Goal: Obtain resource: Download file/media

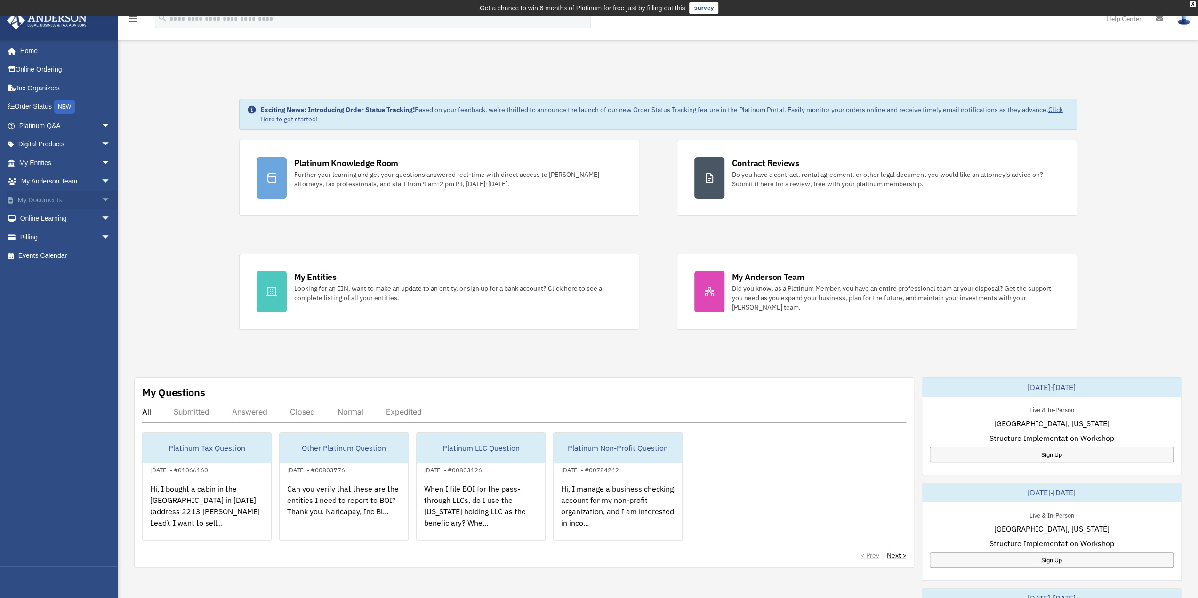
click at [40, 200] on link "My Documents arrow_drop_down" at bounding box center [66, 200] width 118 height 19
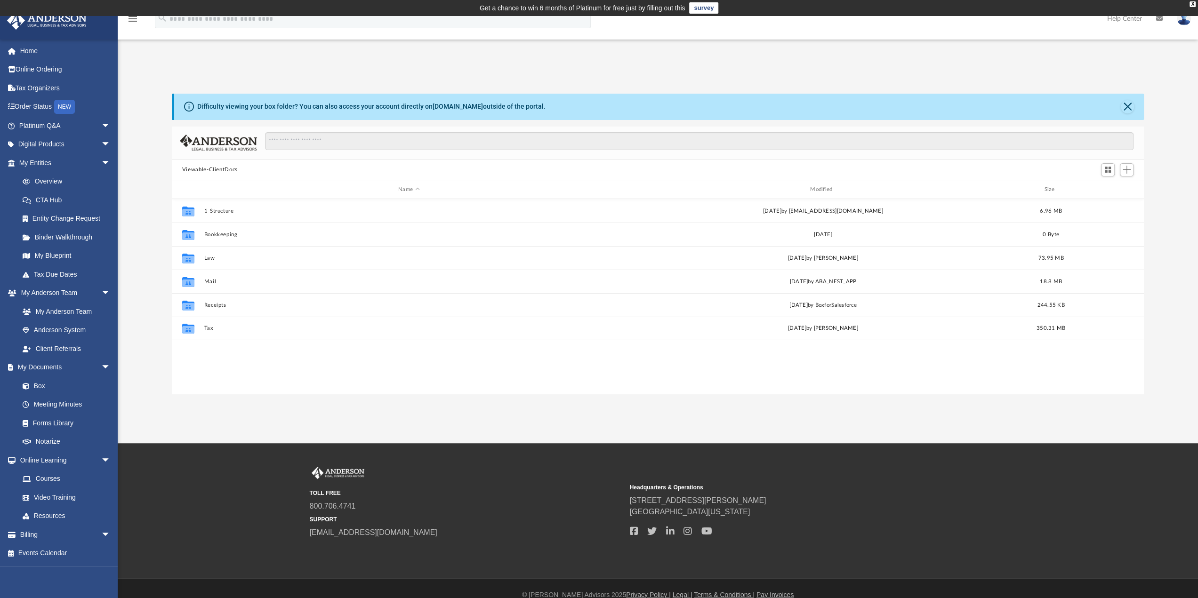
scroll to position [207, 965]
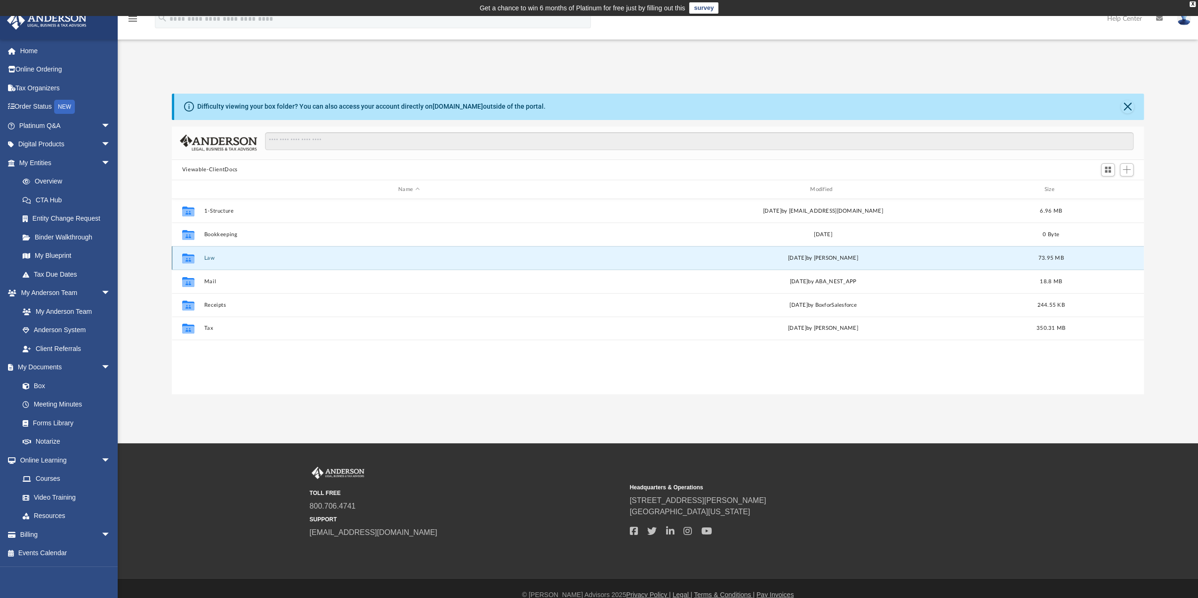
click at [217, 258] on button "Law" at bounding box center [409, 258] width 410 height 6
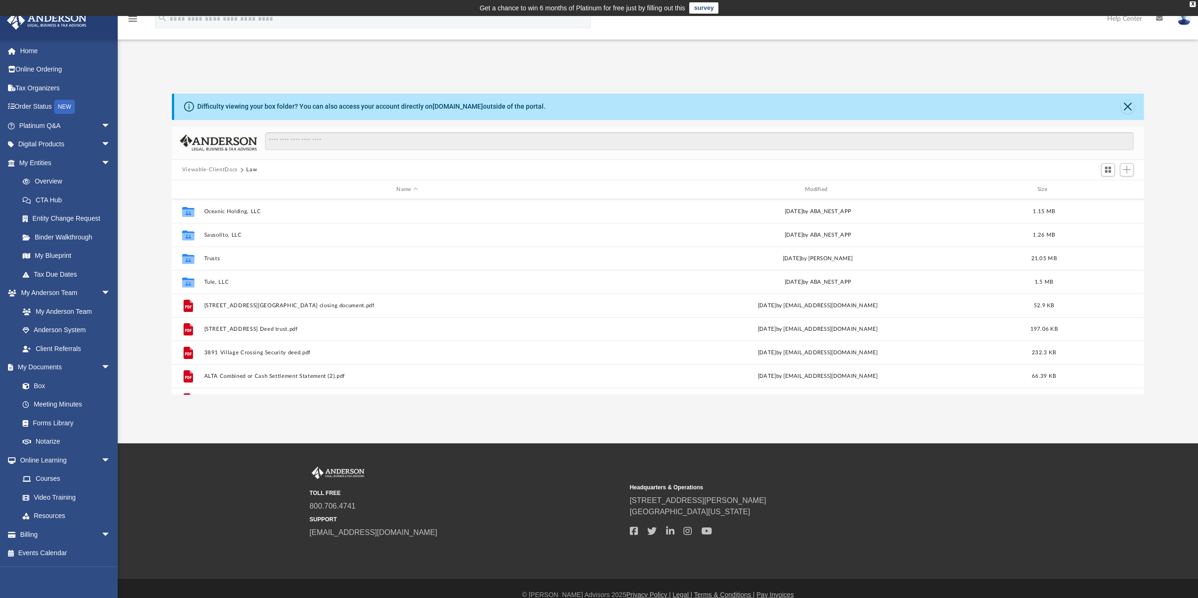
scroll to position [106, 0]
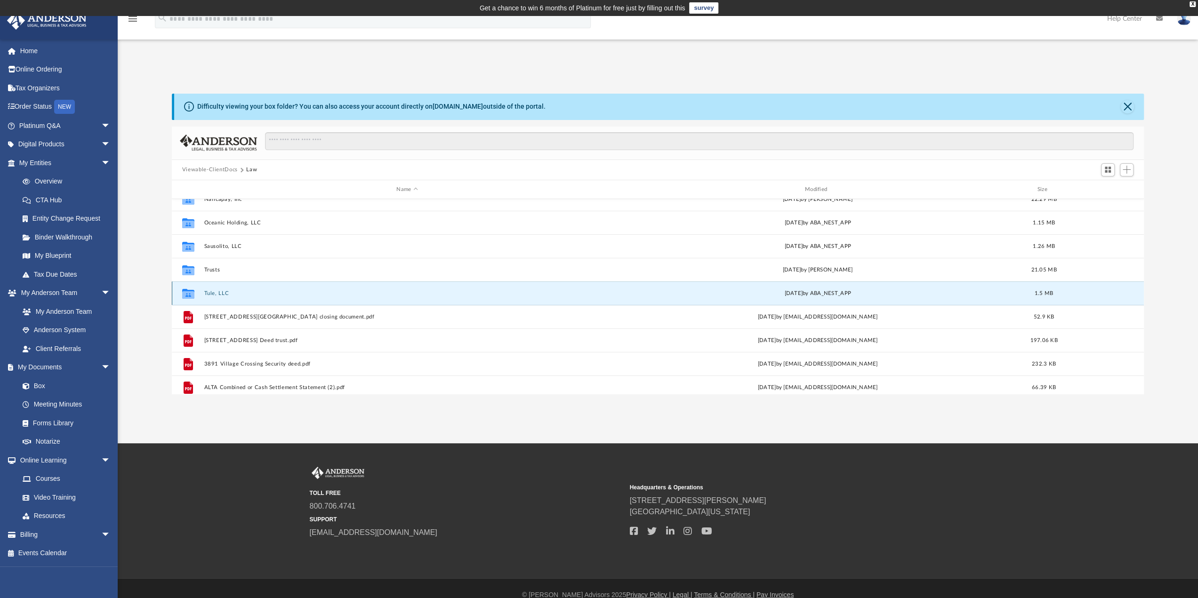
click at [281, 294] on button "Tule, LLC" at bounding box center [407, 293] width 406 height 6
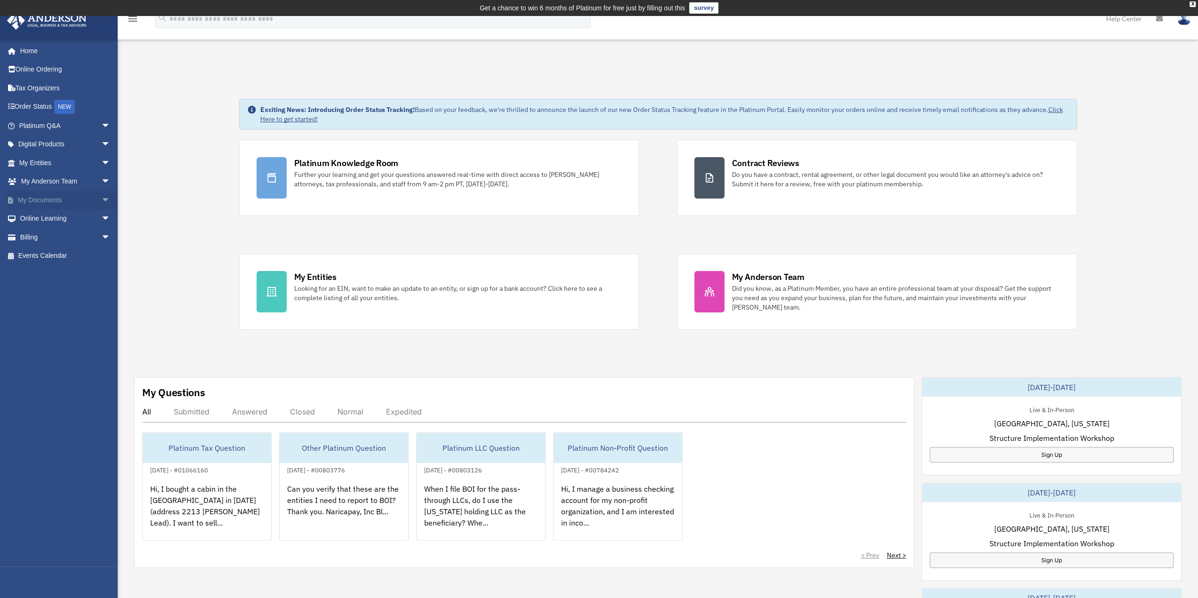
click at [36, 201] on link "My Documents arrow_drop_down" at bounding box center [66, 200] width 118 height 19
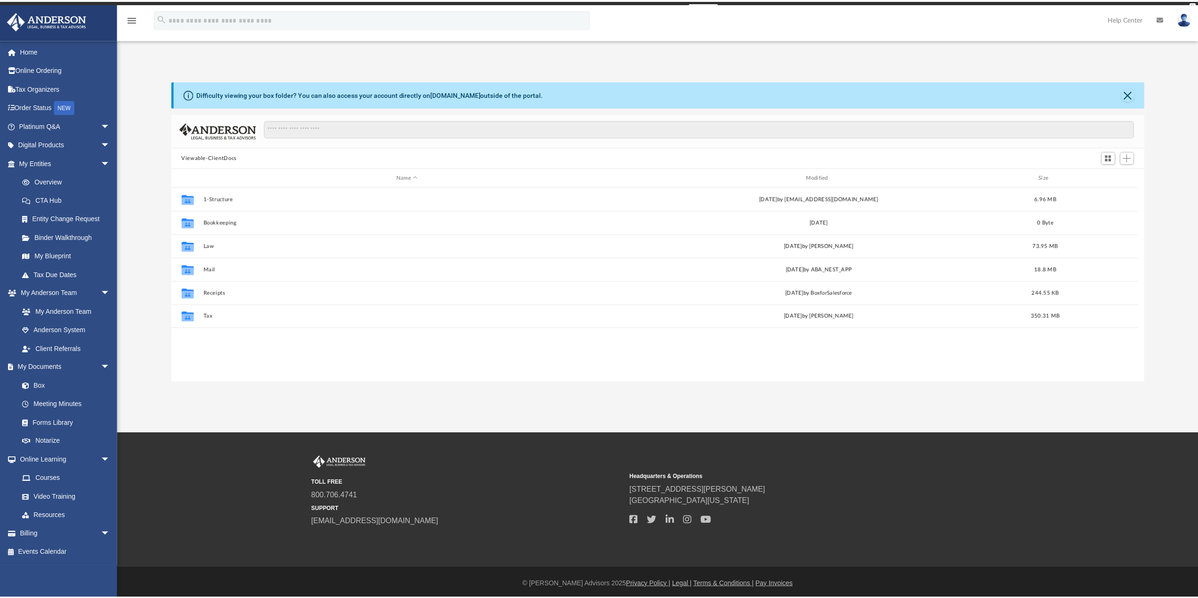
scroll to position [207, 965]
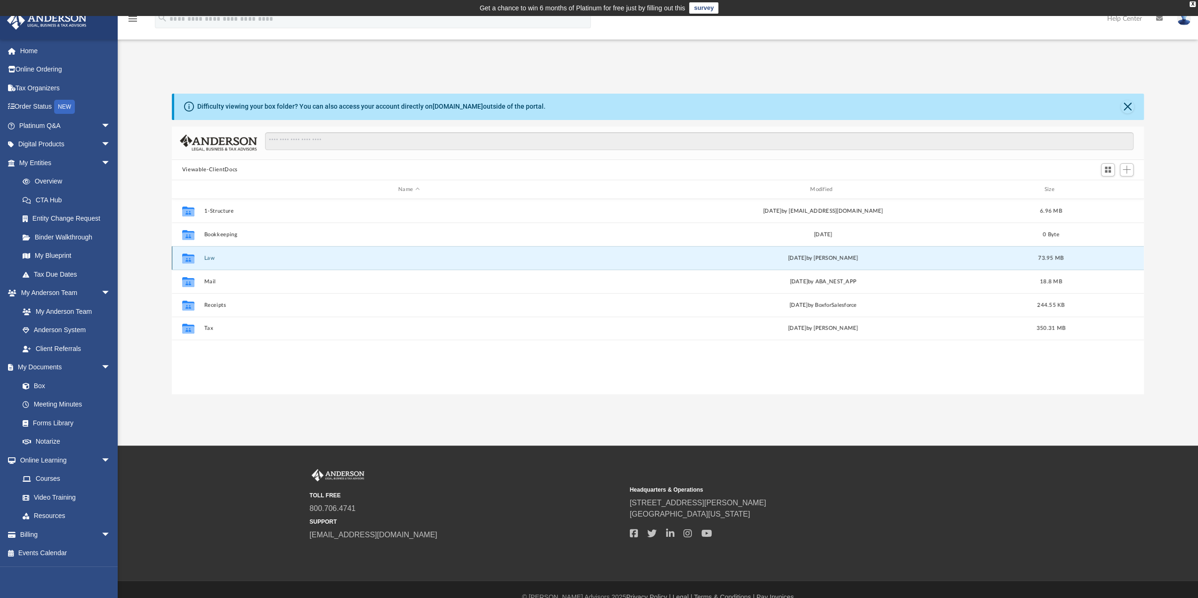
click at [207, 257] on button "Law" at bounding box center [409, 258] width 410 height 6
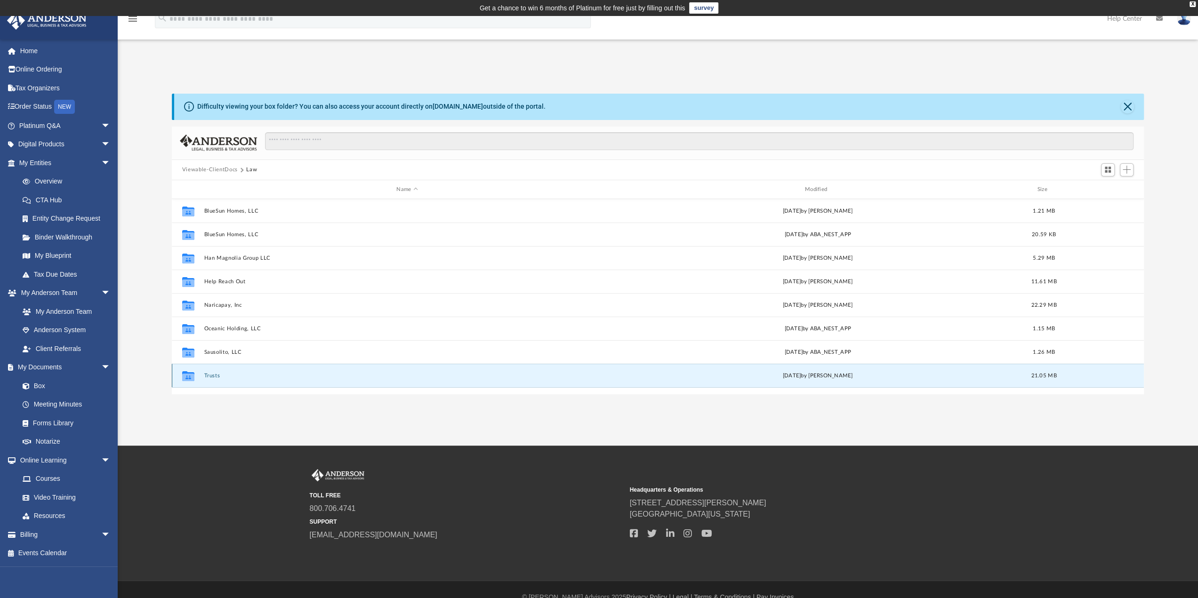
click at [211, 374] on button "Trusts" at bounding box center [407, 376] width 406 height 6
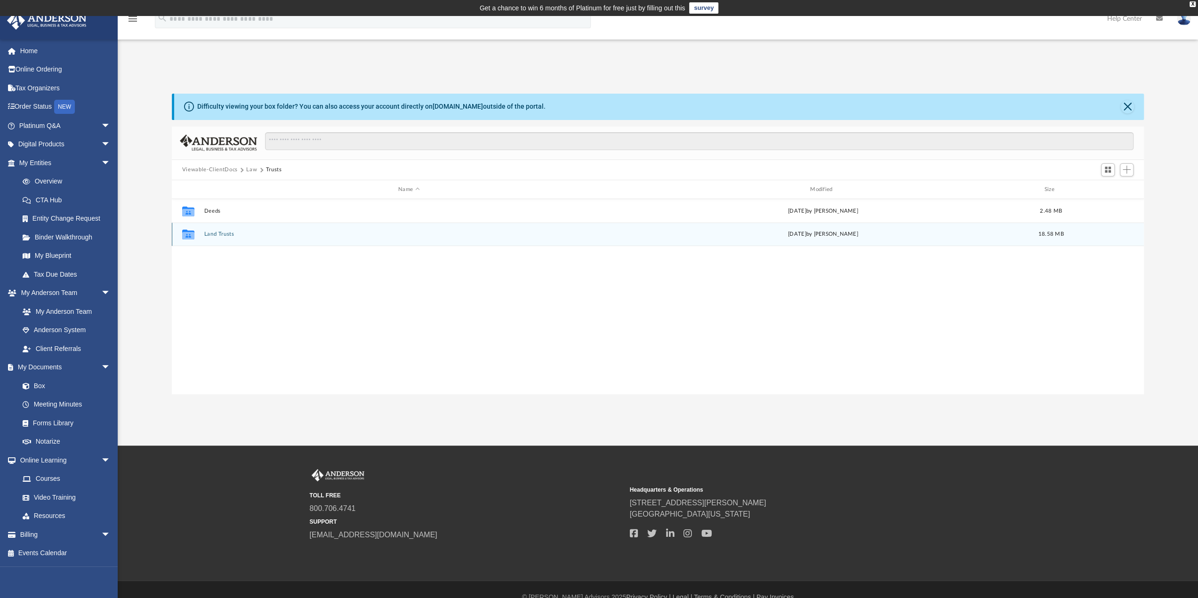
click at [215, 234] on button "Land Trusts" at bounding box center [409, 235] width 410 height 6
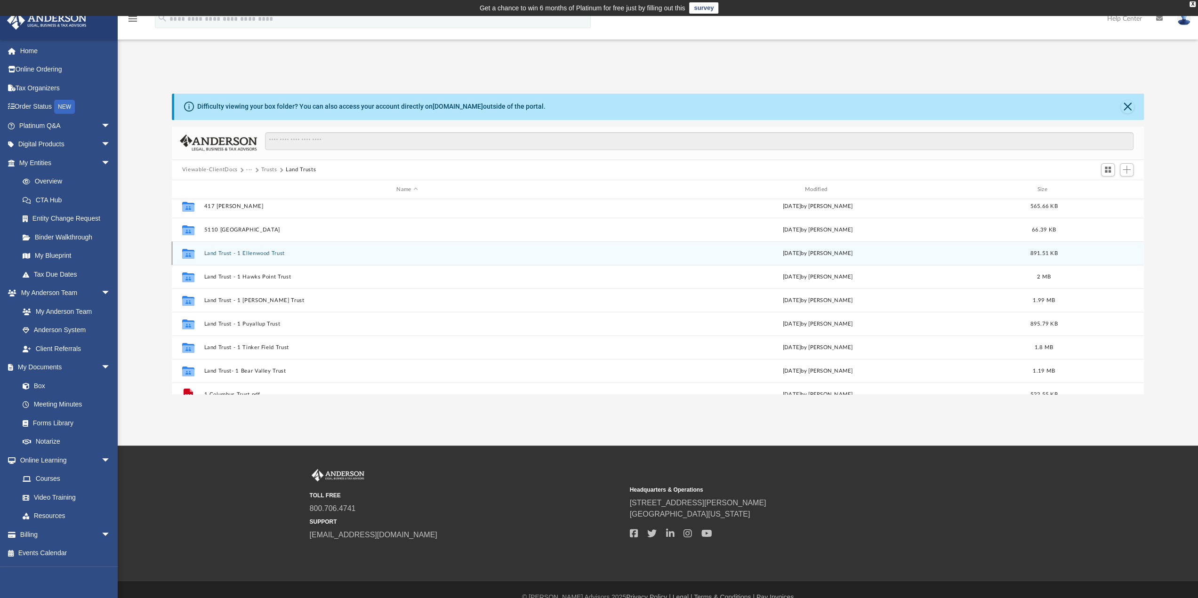
scroll to position [94, 0]
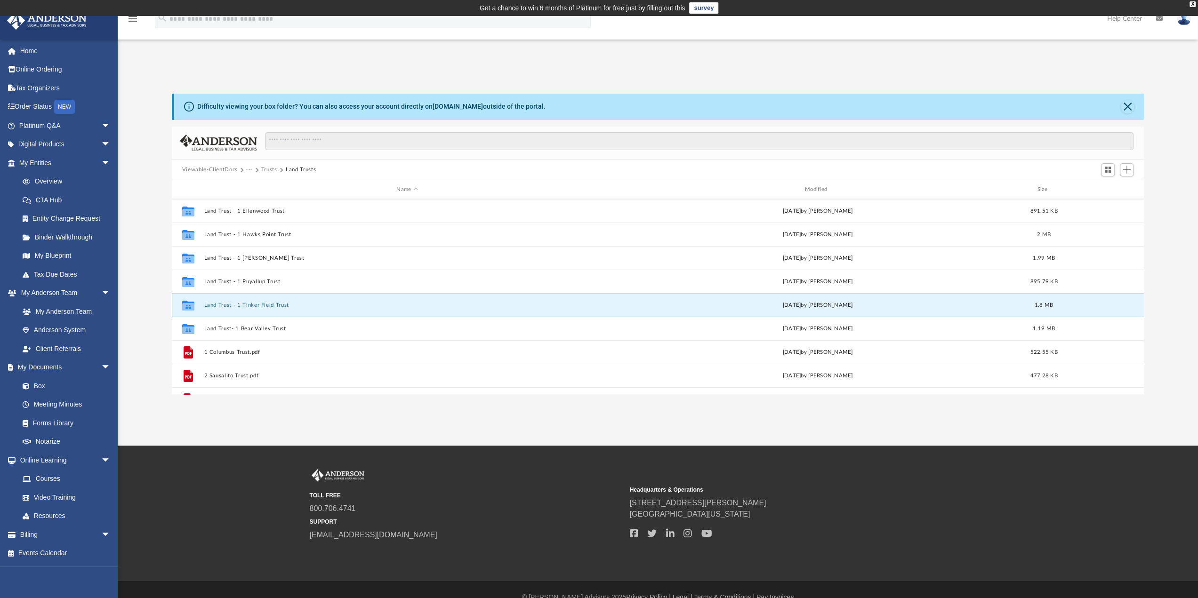
click at [259, 304] on button "Land Trust - 1 Tinker Field Trust" at bounding box center [407, 305] width 406 height 6
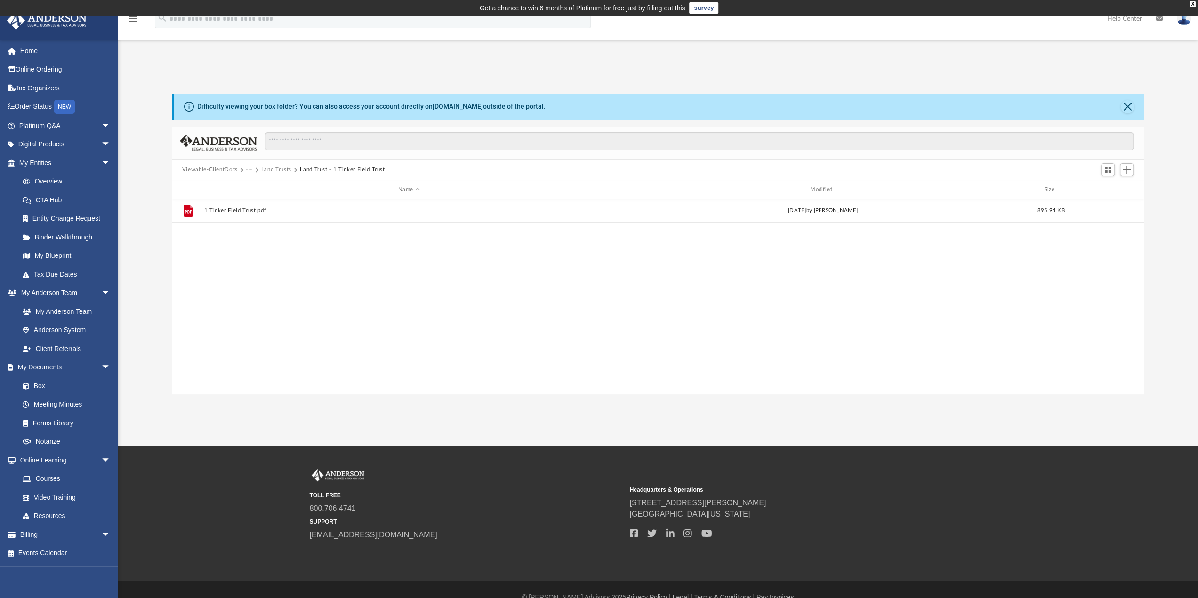
scroll to position [0, 0]
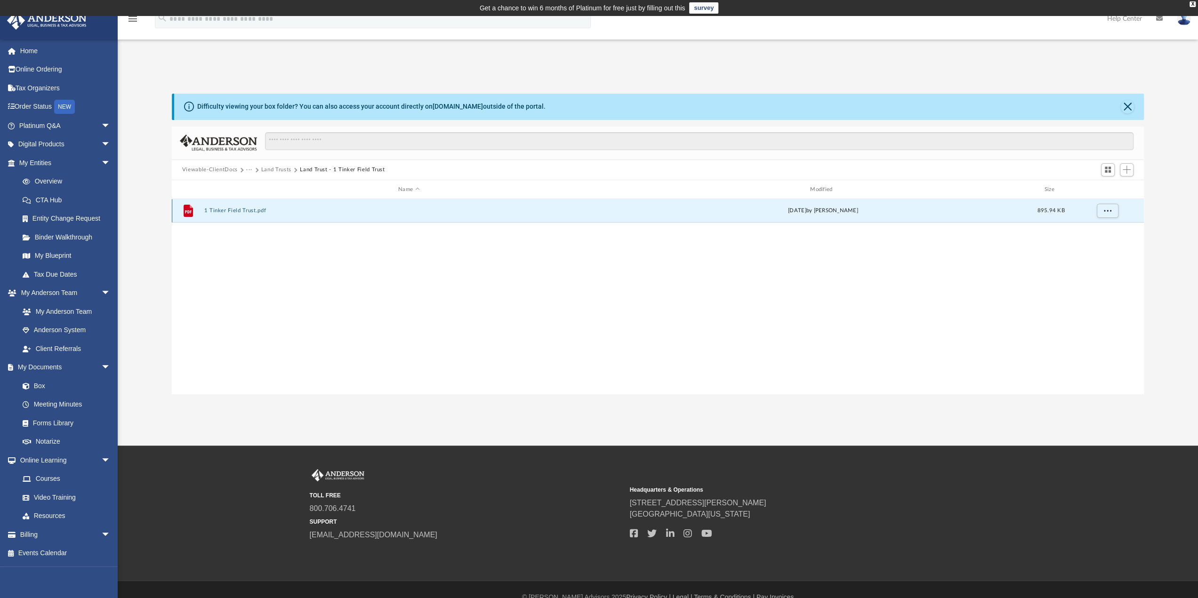
click at [237, 210] on button "1 Tinker Field Trust.pdf" at bounding box center [409, 211] width 410 height 6
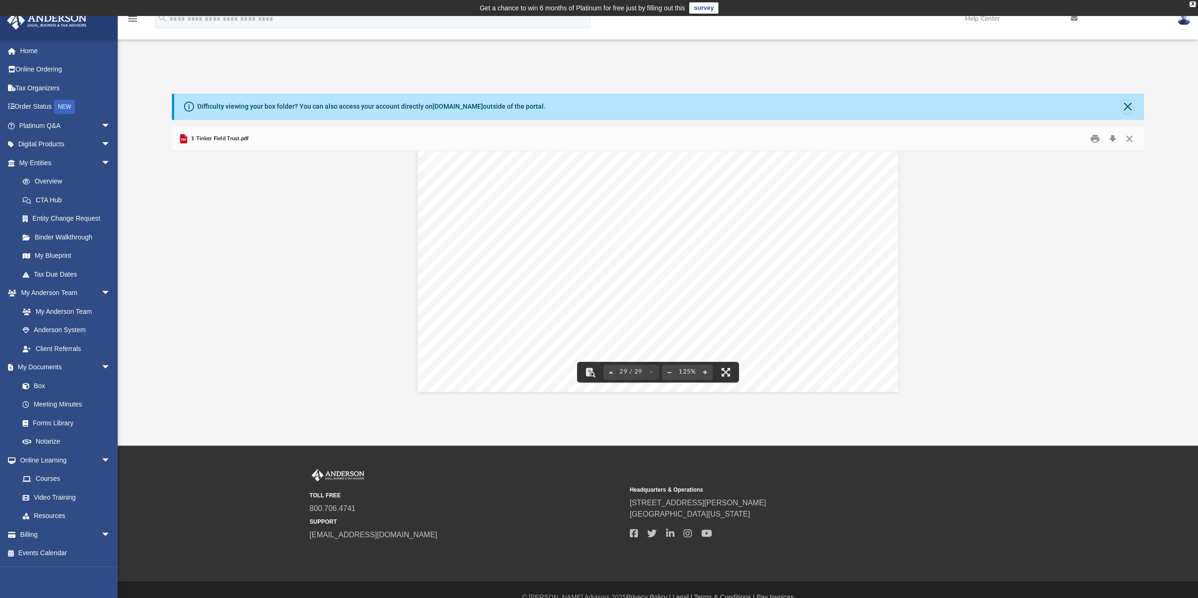
scroll to position [18184, 0]
click at [1092, 138] on button "Print" at bounding box center [1094, 138] width 19 height 15
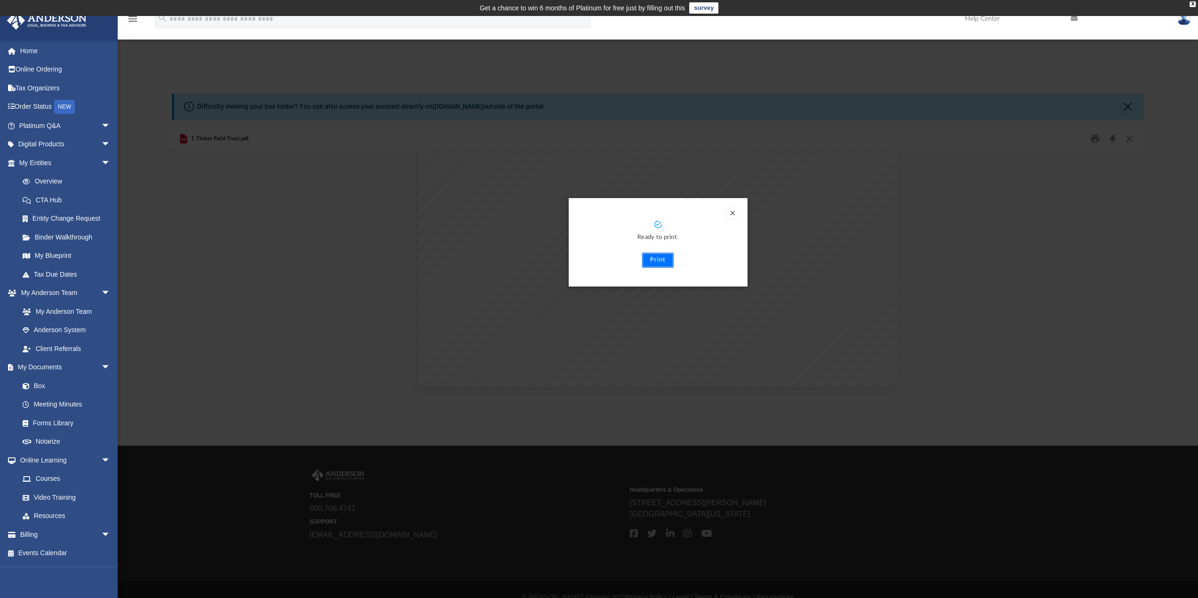
click at [654, 262] on button "Print" at bounding box center [658, 260] width 32 height 15
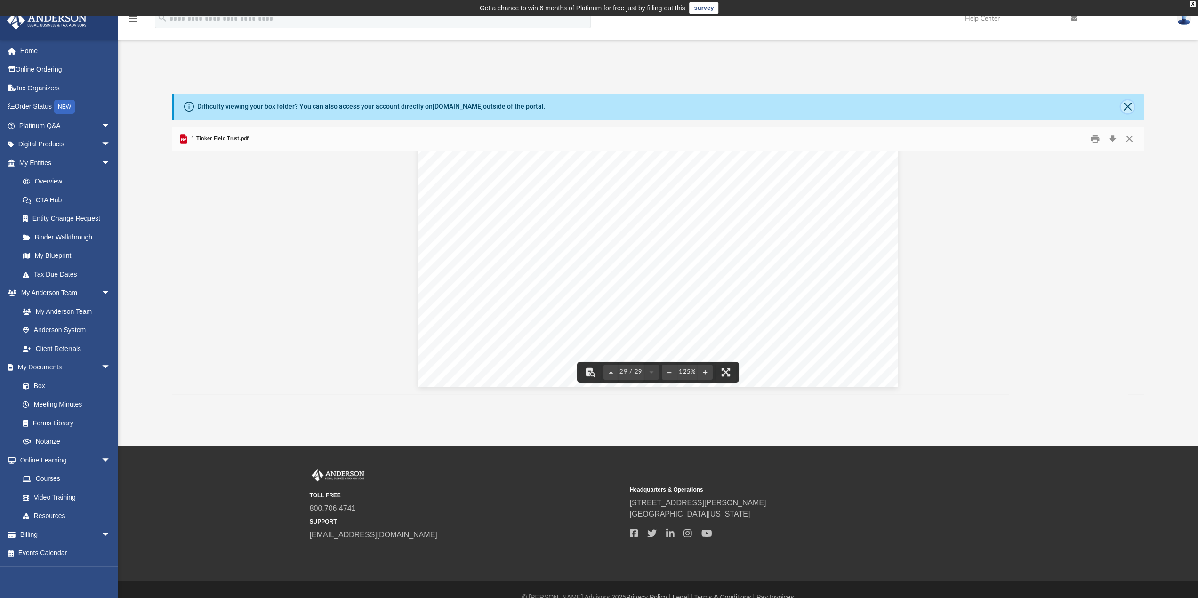
click at [1130, 108] on button "Close" at bounding box center [1127, 106] width 13 height 13
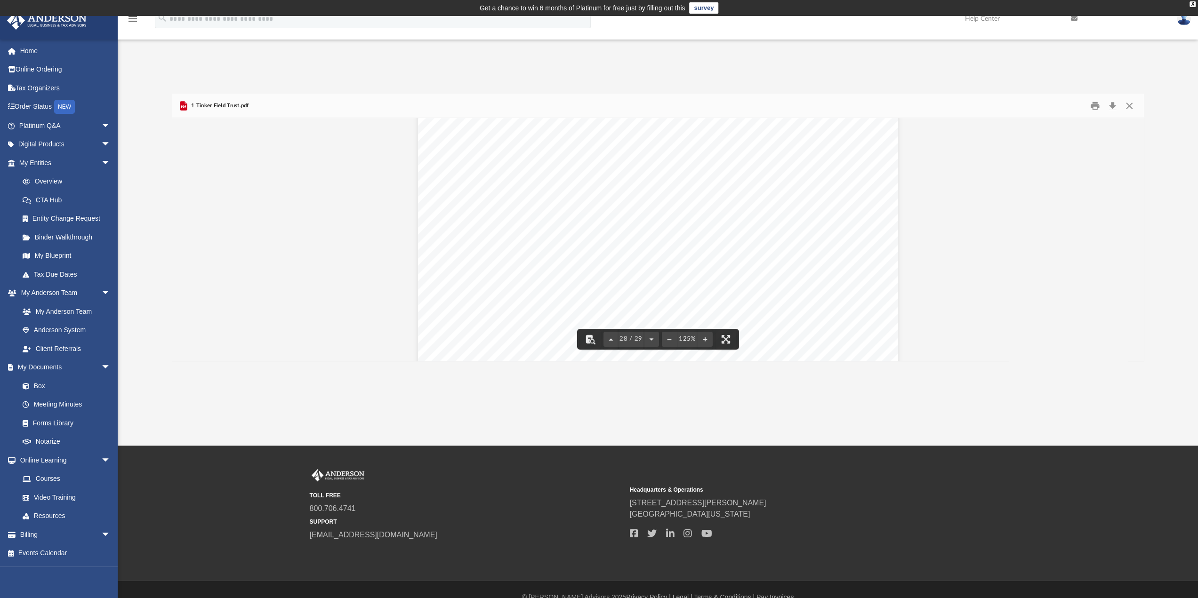
scroll to position [17243, 0]
click at [1130, 106] on button "Close" at bounding box center [1129, 105] width 17 height 15
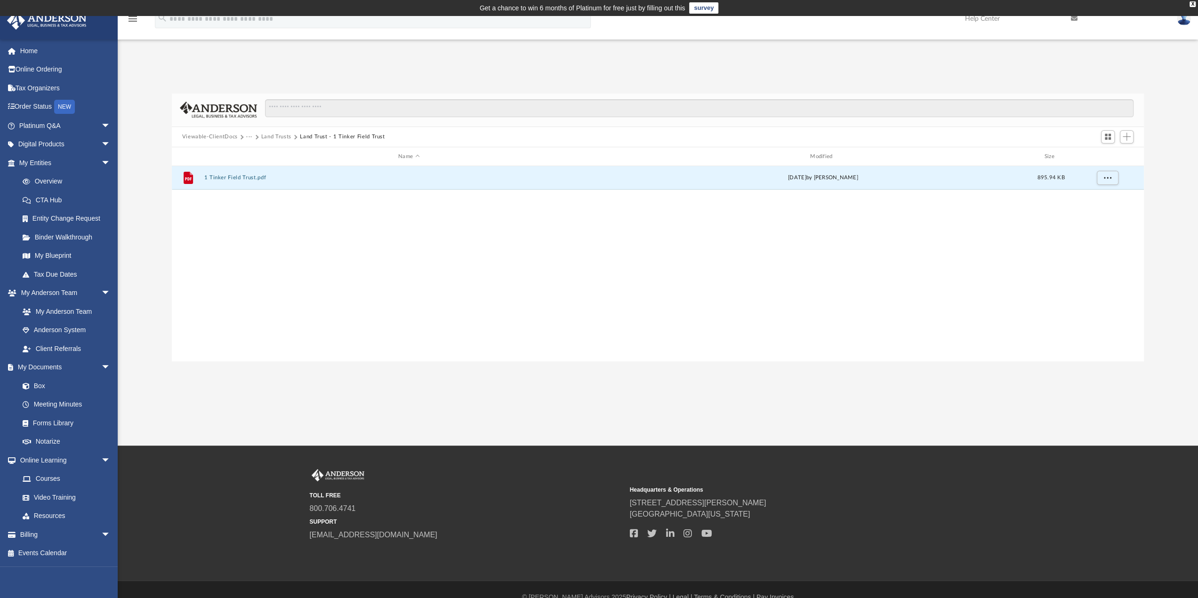
click at [275, 137] on button "Land Trusts" at bounding box center [276, 137] width 30 height 8
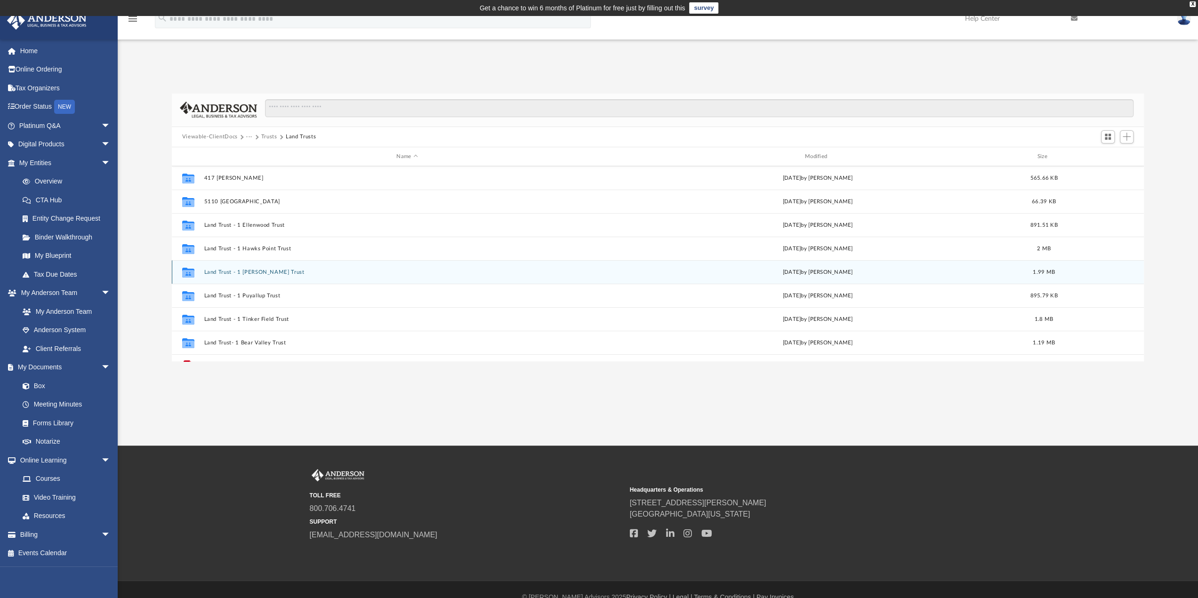
scroll to position [0, 0]
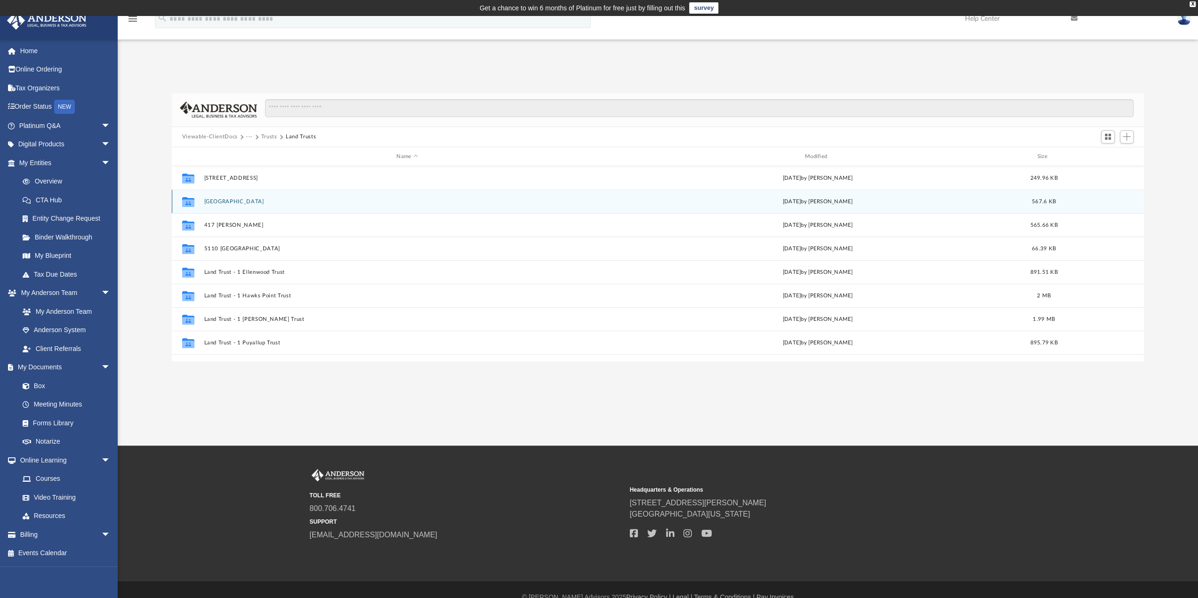
click at [234, 202] on button "[GEOGRAPHIC_DATA]" at bounding box center [407, 202] width 406 height 6
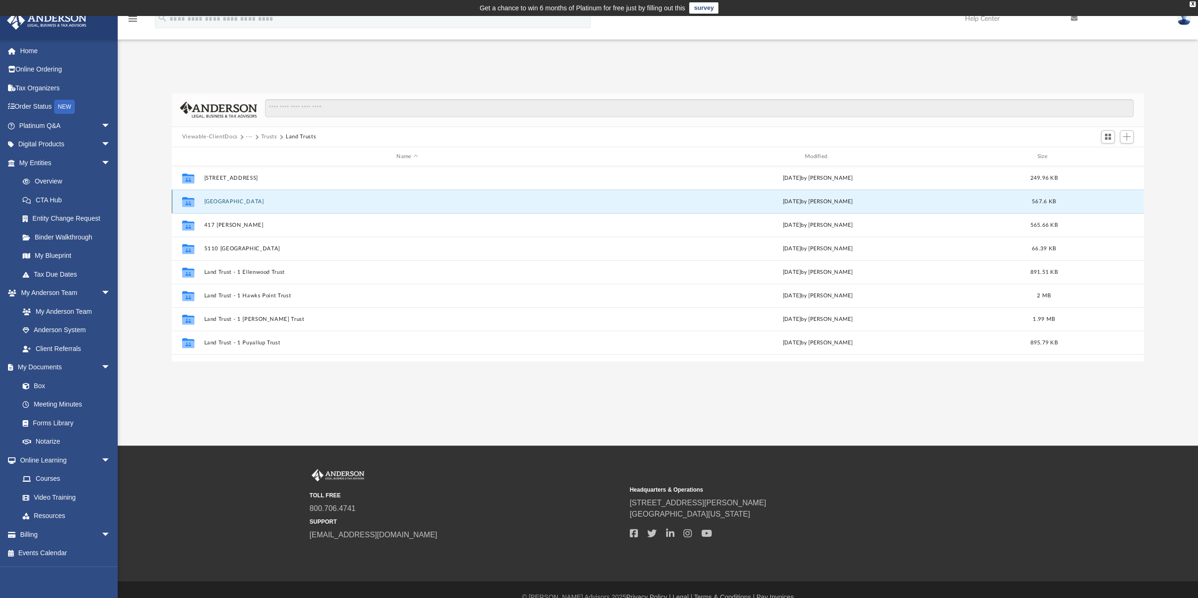
click at [234, 202] on button "[GEOGRAPHIC_DATA]" at bounding box center [407, 202] width 406 height 6
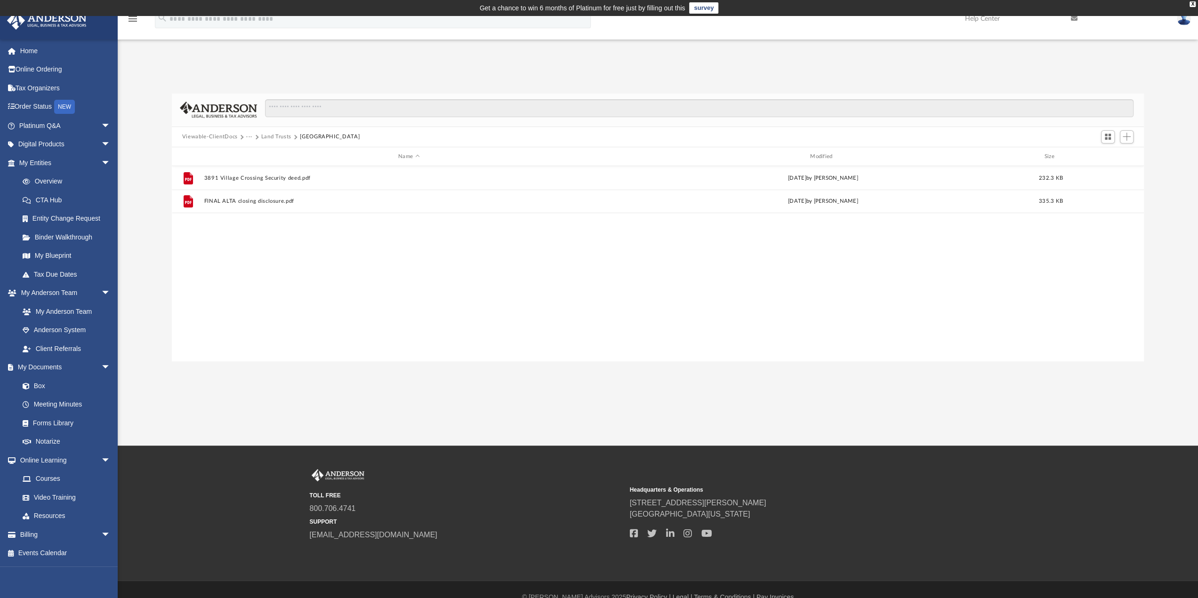
click at [265, 136] on button "Land Trusts" at bounding box center [276, 137] width 30 height 8
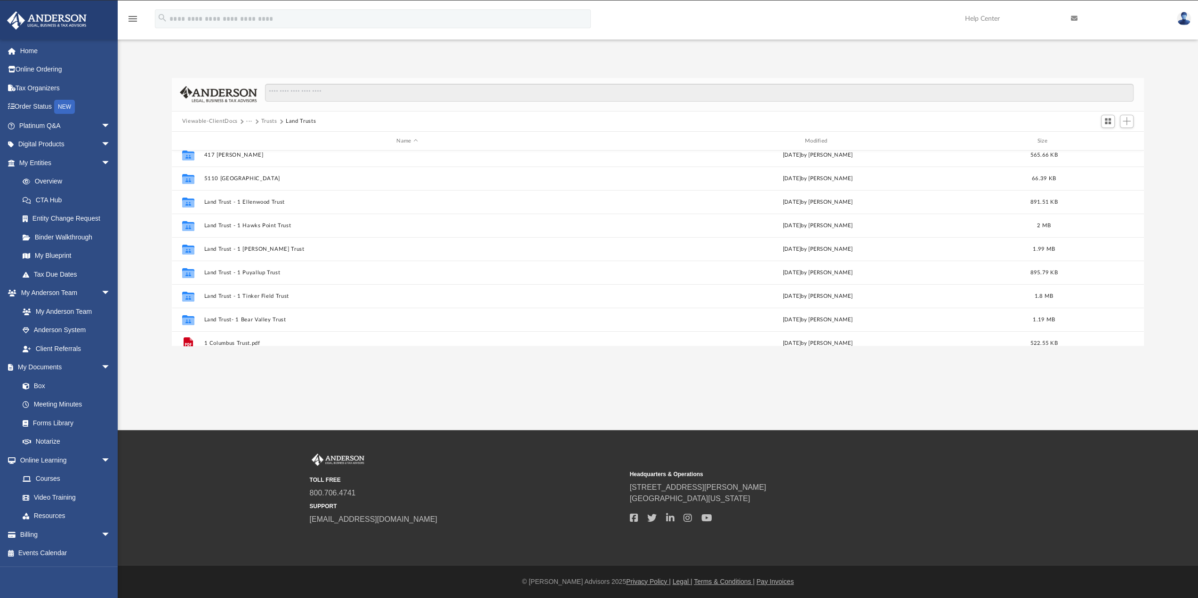
scroll to position [40, 0]
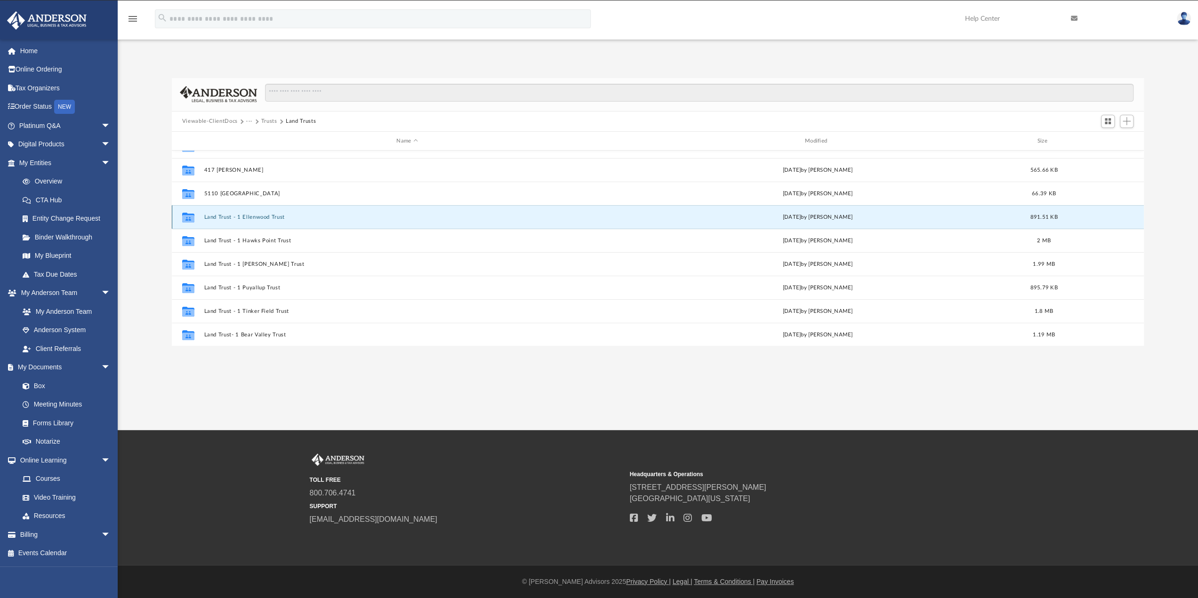
click at [258, 216] on button "Land Trust - 1 Ellenwood Trust" at bounding box center [407, 217] width 406 height 6
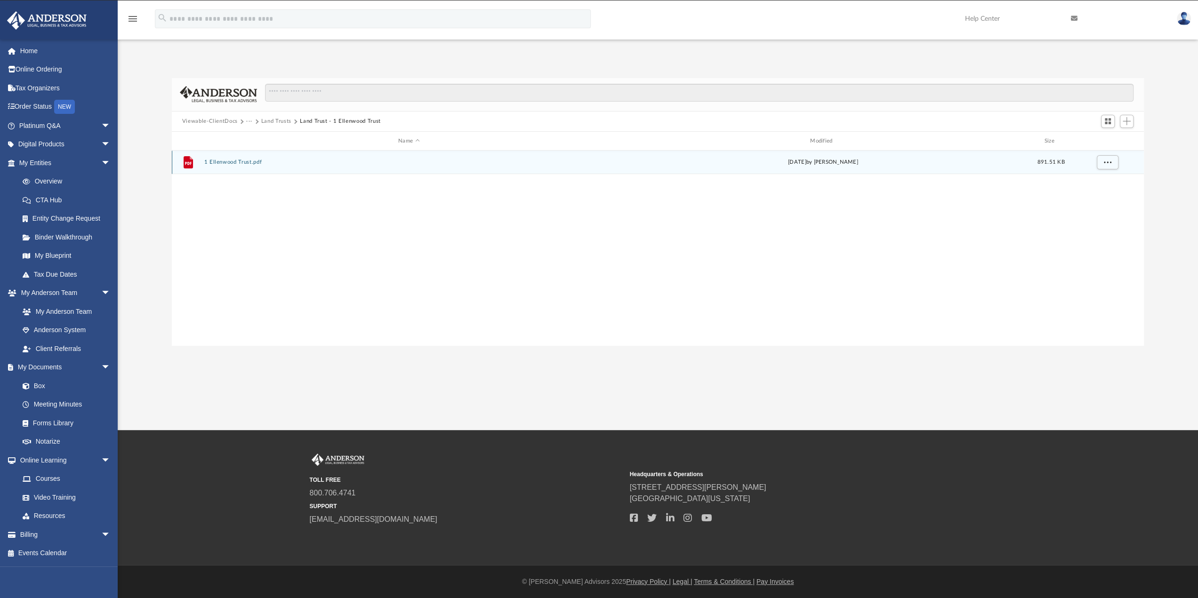
click at [233, 162] on button "1 Ellenwood Trust.pdf" at bounding box center [409, 163] width 410 height 6
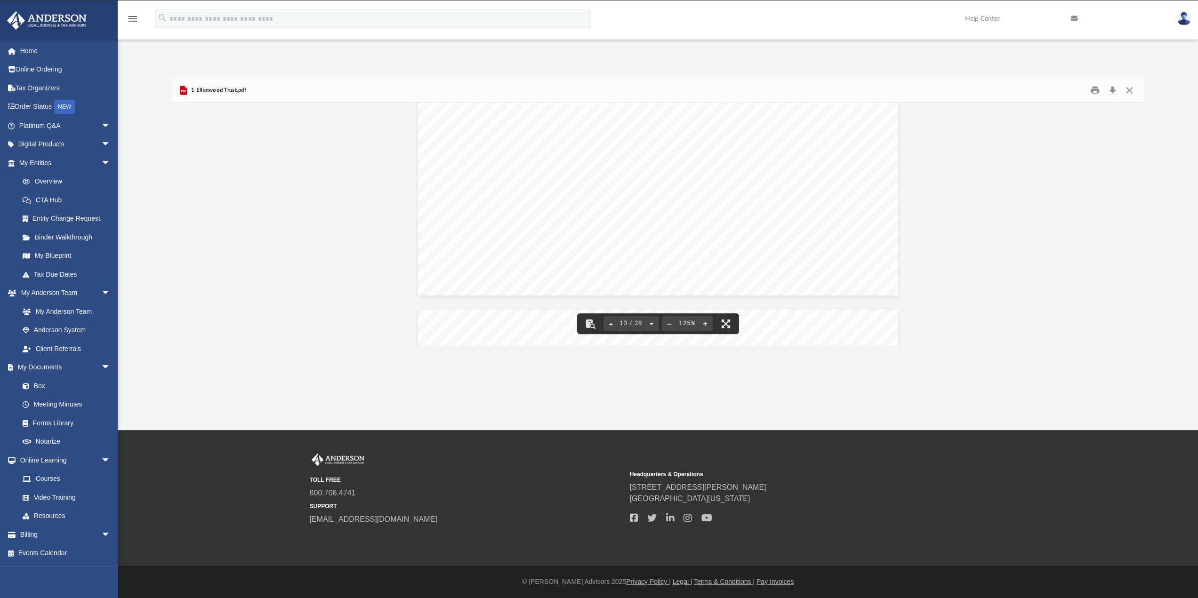
scroll to position [8143, 0]
click at [1095, 90] on button "Print" at bounding box center [1094, 90] width 19 height 15
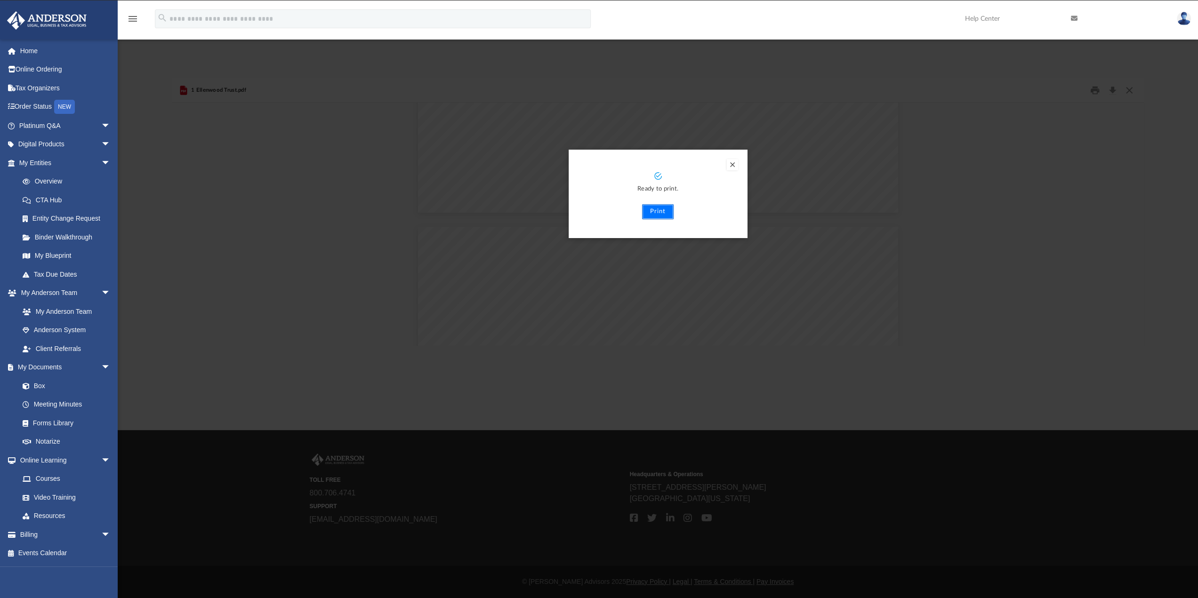
click at [661, 214] on button "Print" at bounding box center [658, 211] width 32 height 15
